Goal: Task Accomplishment & Management: Manage account settings

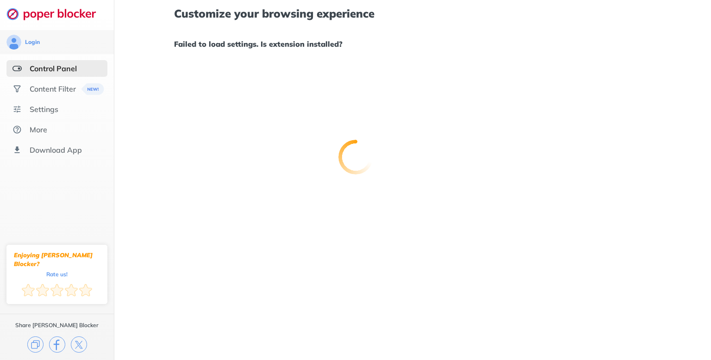
click at [54, 90] on div at bounding box center [355, 180] width 711 height 360
click at [54, 88] on div at bounding box center [355, 180] width 711 height 360
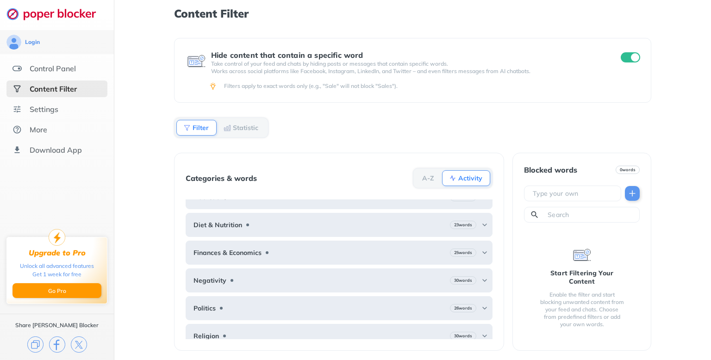
scroll to position [27, 0]
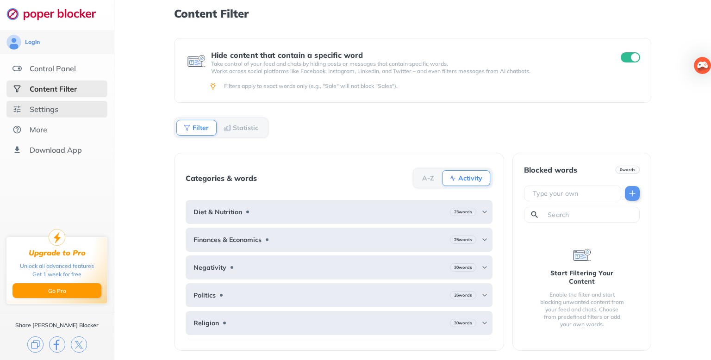
click at [48, 110] on div "Settings" at bounding box center [44, 109] width 29 height 9
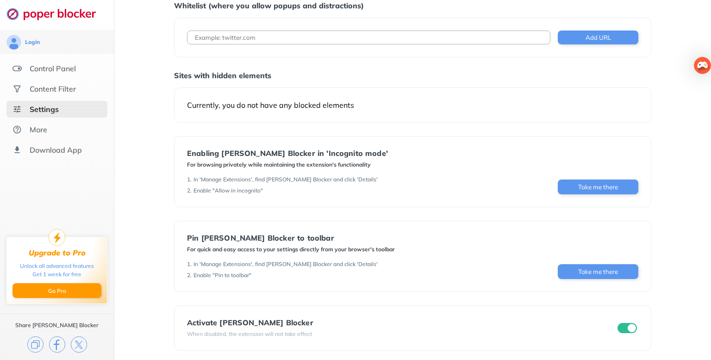
scroll to position [40, 0]
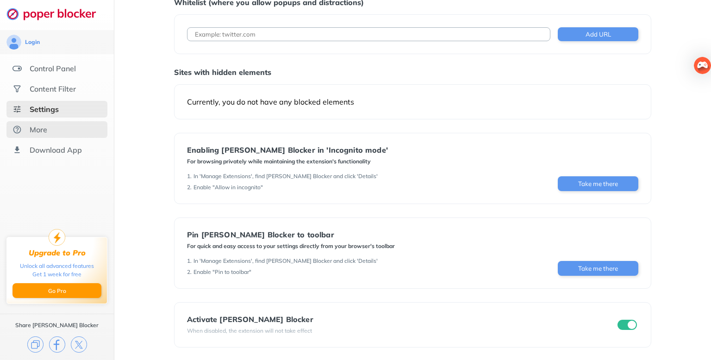
click at [66, 131] on div "More" at bounding box center [56, 129] width 101 height 17
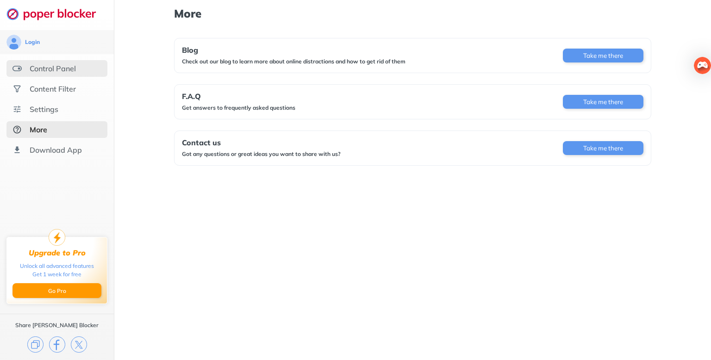
click at [69, 65] on div "Control Panel" at bounding box center [53, 68] width 46 height 9
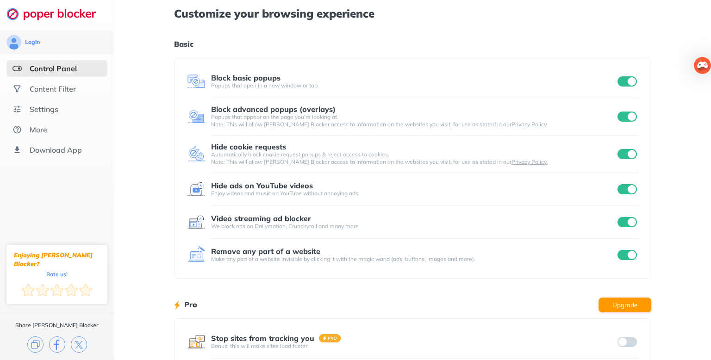
click at [620, 119] on input "checkbox" at bounding box center [627, 117] width 19 height 10
click at [622, 118] on input "checkbox" at bounding box center [627, 117] width 19 height 10
